Goal: Transaction & Acquisition: Purchase product/service

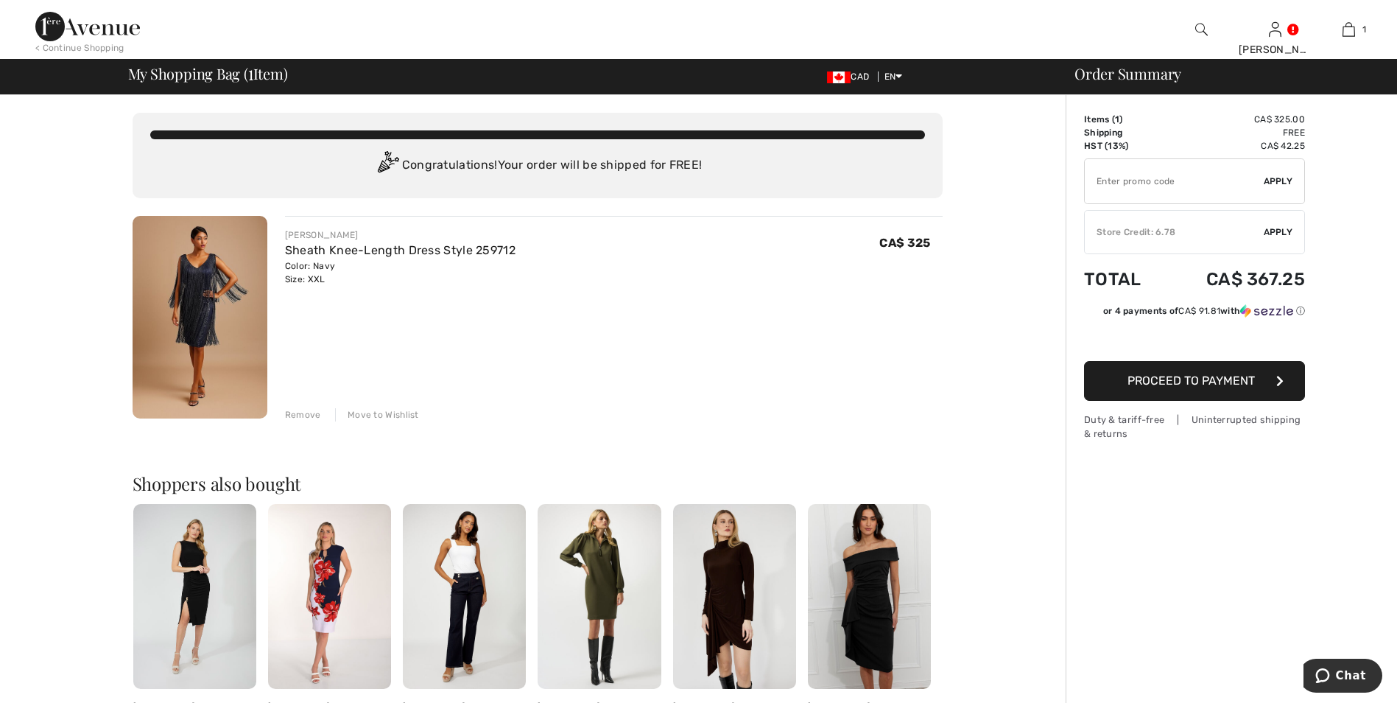
click at [186, 315] on img at bounding box center [200, 317] width 135 height 203
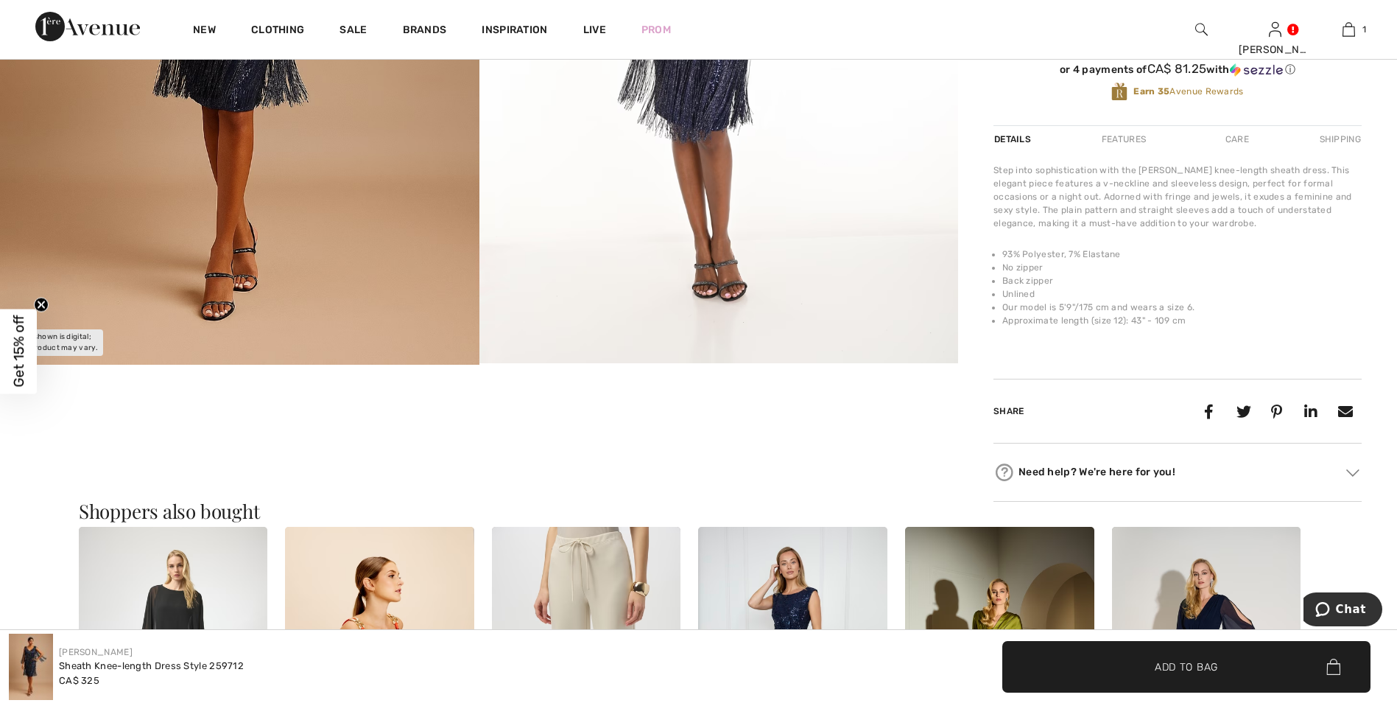
scroll to position [295, 0]
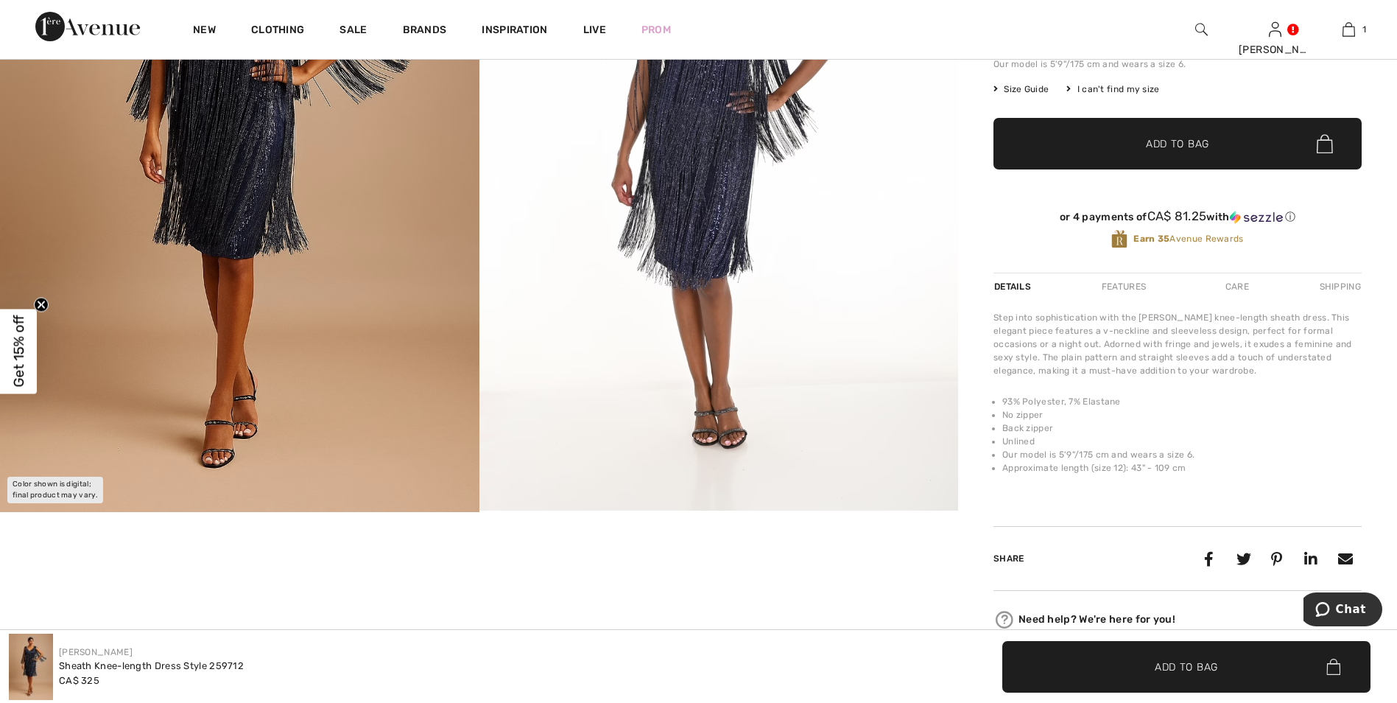
click at [1134, 286] on div "Features" at bounding box center [1123, 286] width 69 height 27
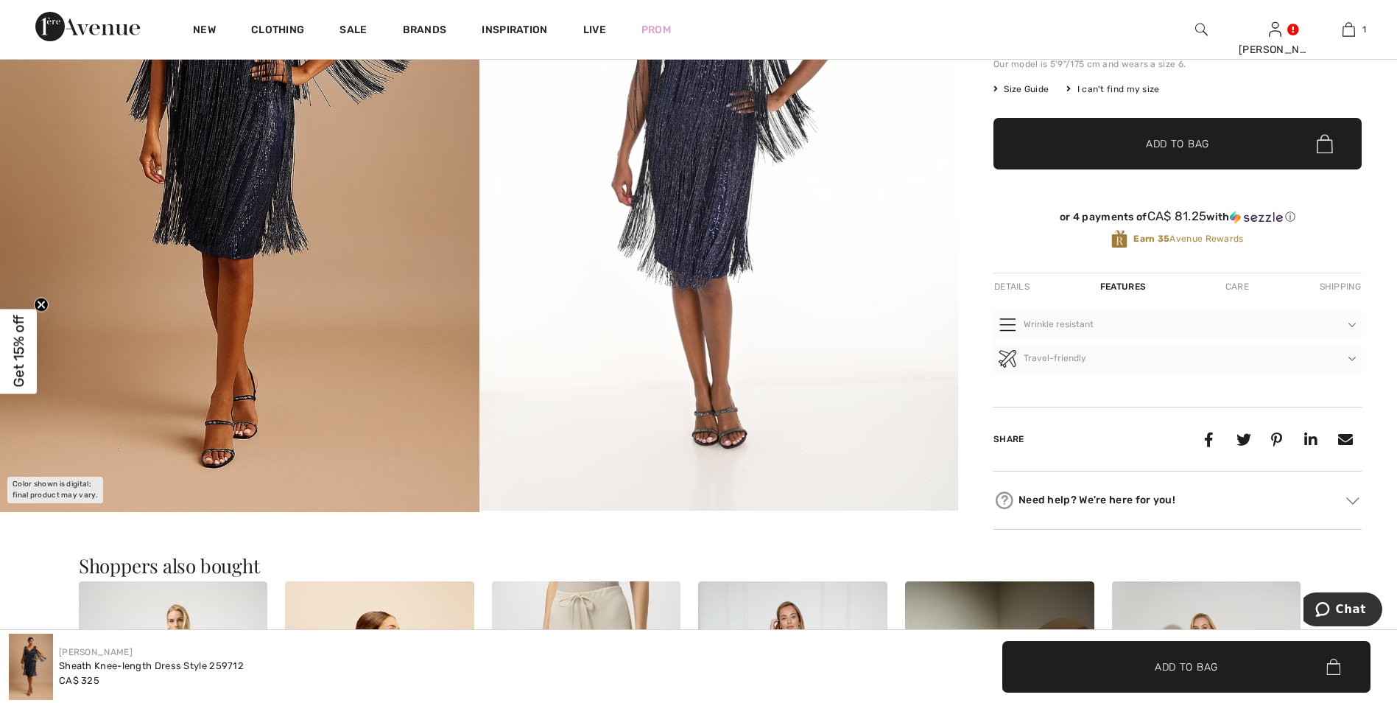
click at [1239, 284] on div "Care" at bounding box center [1237, 286] width 49 height 27
click at [1019, 285] on div "Details" at bounding box center [1014, 286] width 40 height 27
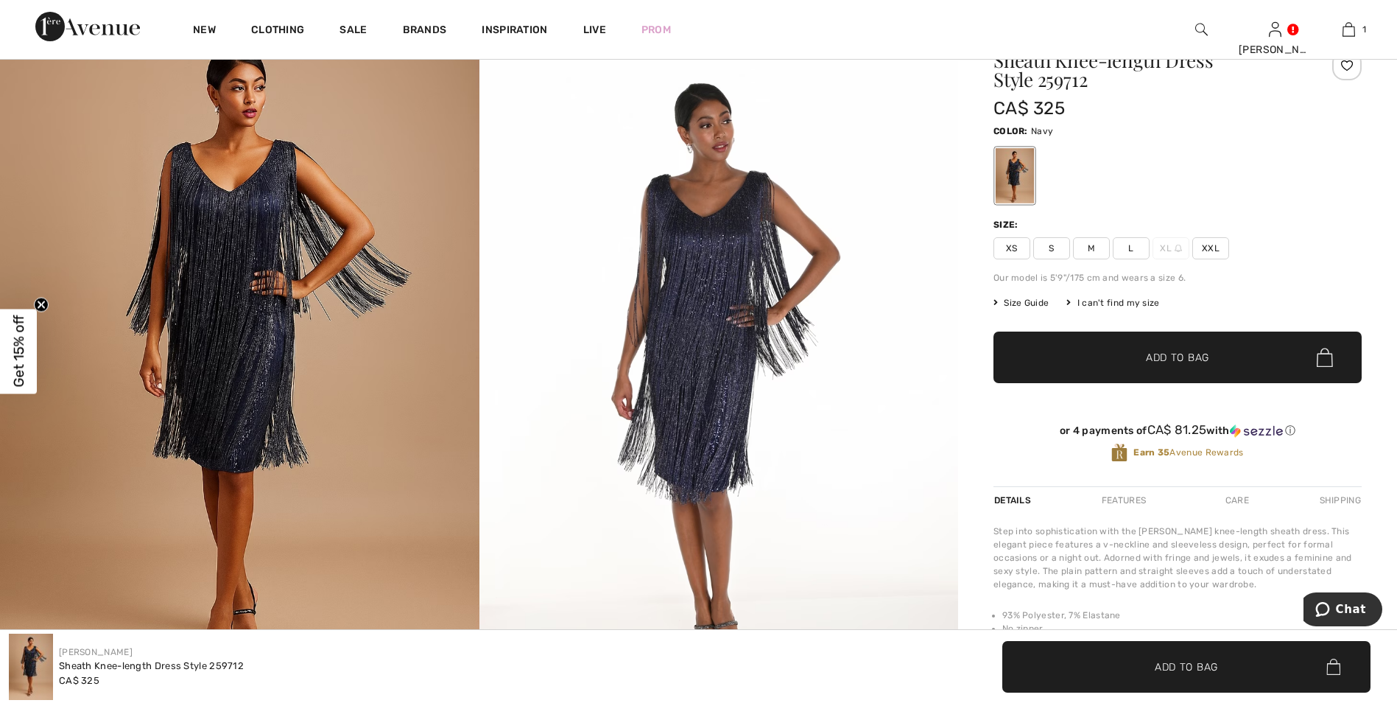
scroll to position [74, 0]
